Goal: Information Seeking & Learning: Learn about a topic

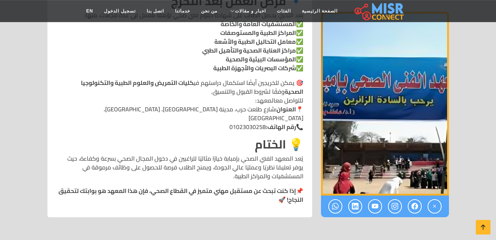
scroll to position [1125, 0]
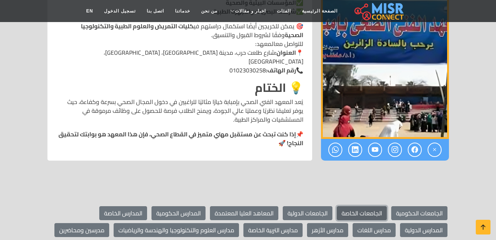
click at [375, 206] on link "الجامعات الخاصة" at bounding box center [362, 213] width 50 height 14
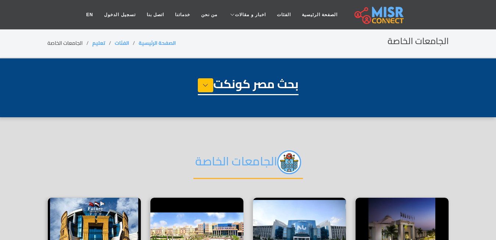
select select "*********"
select select "**********"
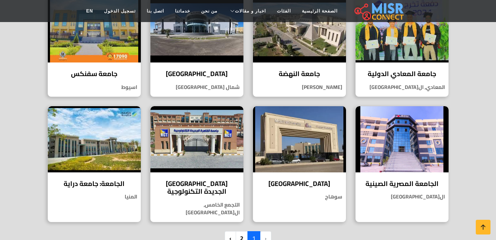
scroll to position [525, 0]
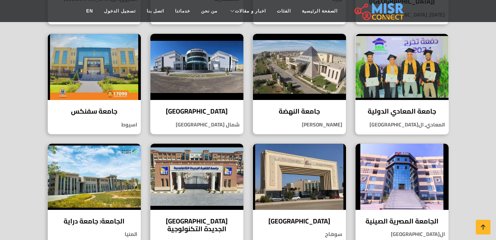
click at [413, 107] on h4 "جامعة المعادي الدولية" at bounding box center [402, 111] width 82 height 8
click at [308, 107] on h4 "جامعة النهضة" at bounding box center [299, 111] width 82 height 8
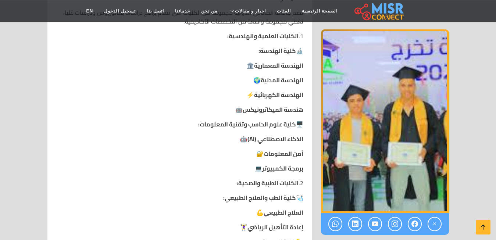
scroll to position [487, 0]
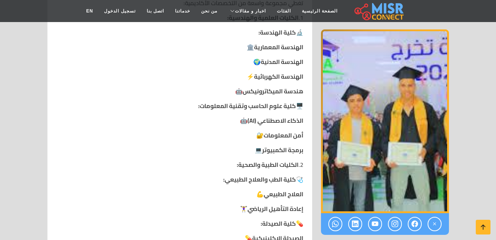
click at [269, 115] on strong "الذكاء الاصطناعي (AI)" at bounding box center [275, 120] width 56 height 11
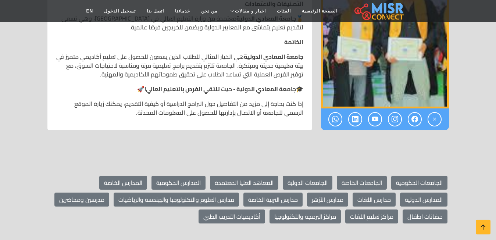
scroll to position [1275, 0]
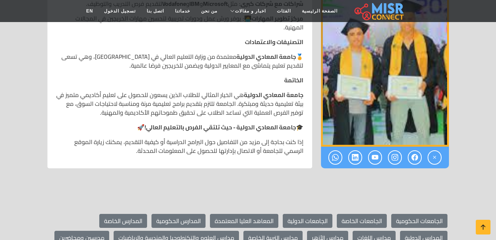
click at [126, 146] on p "إذا كنت بحاجة إلى مزيد من التفاصيل حول البرامج الدراسية أو كيفية التقديم، يمكنك…" at bounding box center [179, 146] width 247 height 18
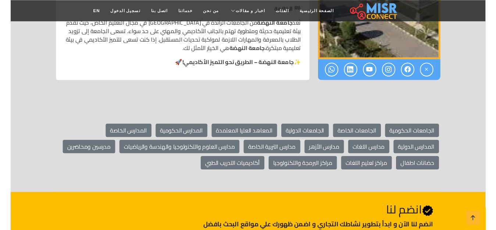
scroll to position [862, 0]
